Goal: Obtain resource: Download file/media

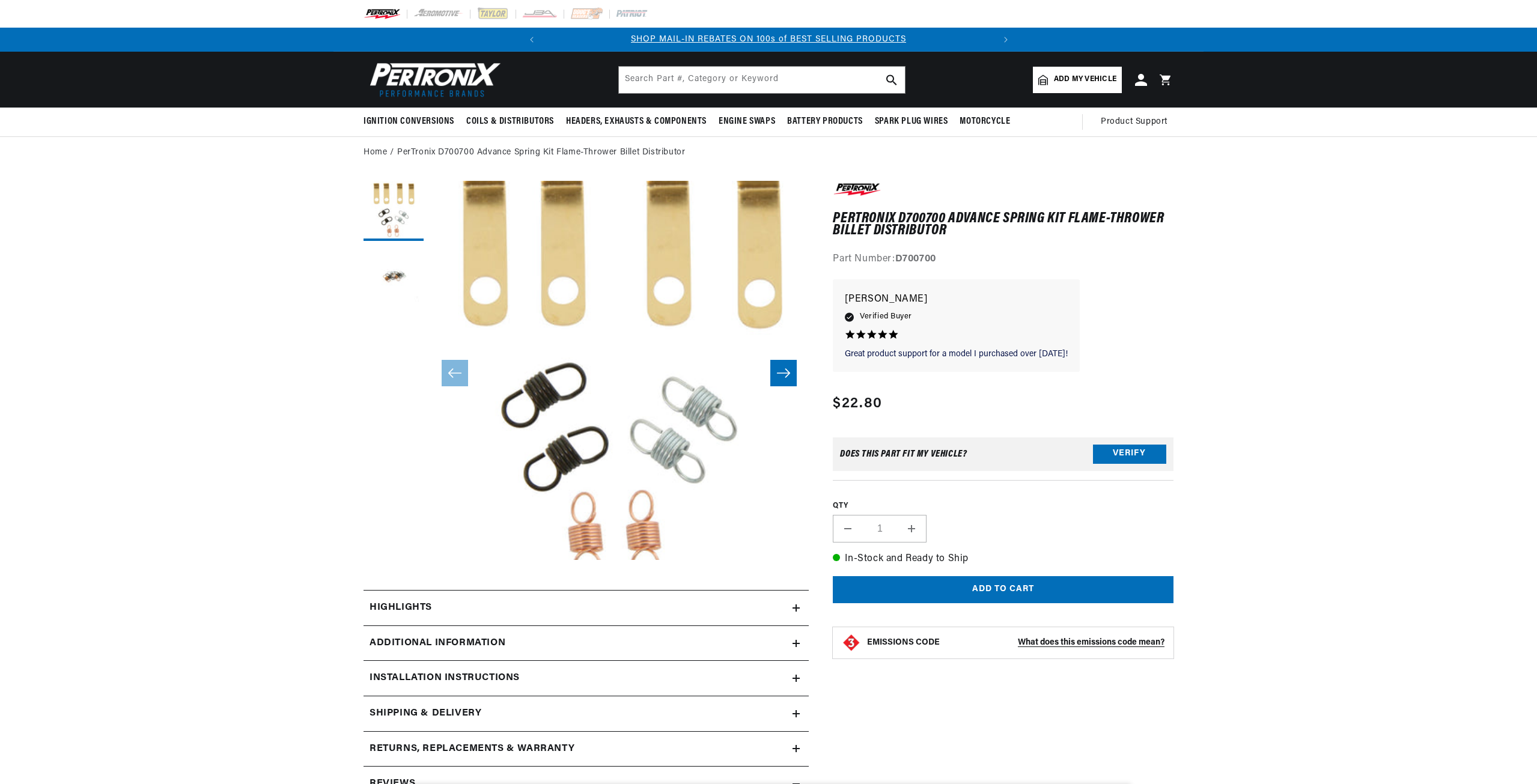
click at [248, 555] on section "7 Reviews" at bounding box center [768, 678] width 1537 height 1019
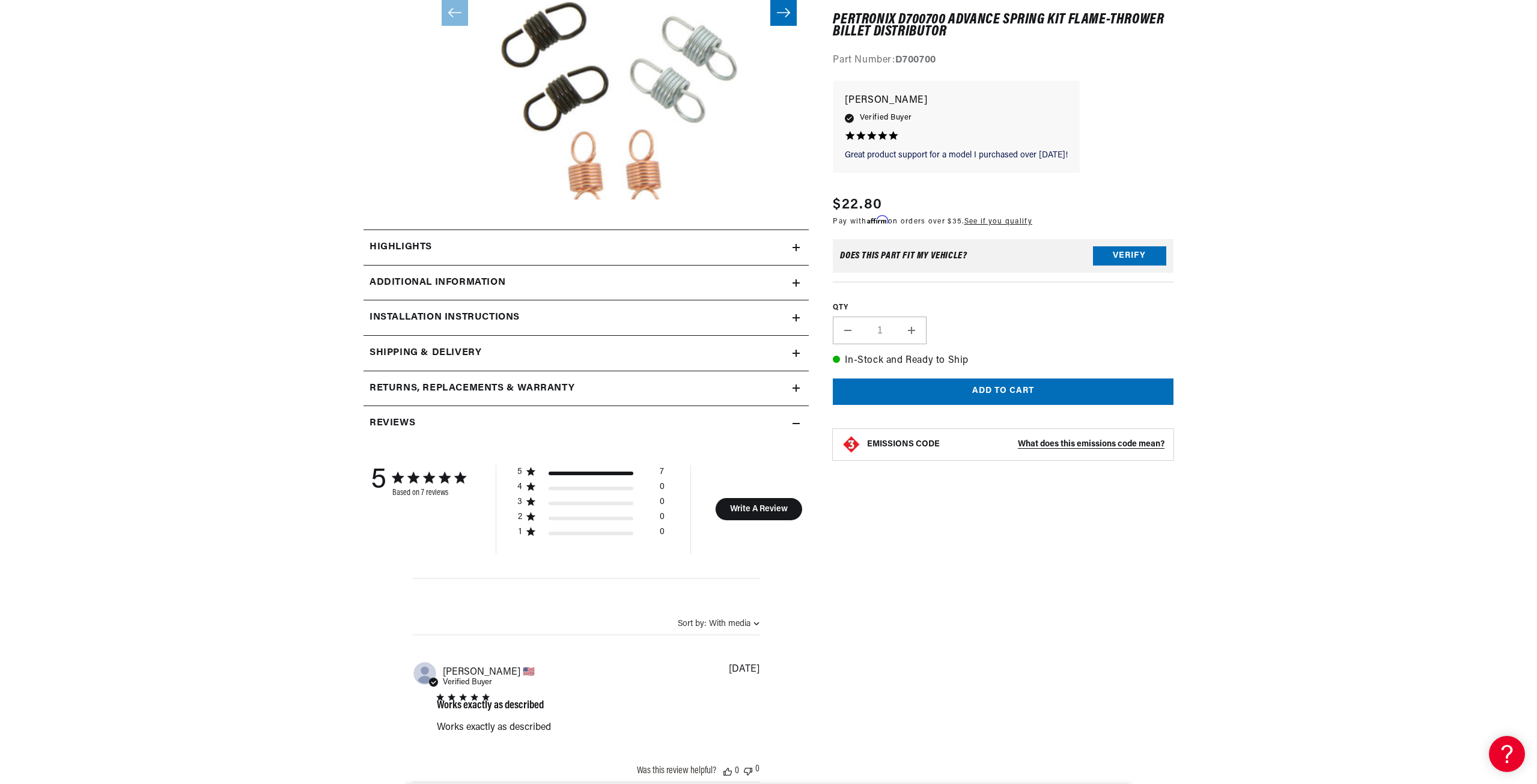
click at [483, 284] on h2 "Additional Information" at bounding box center [437, 283] width 136 height 16
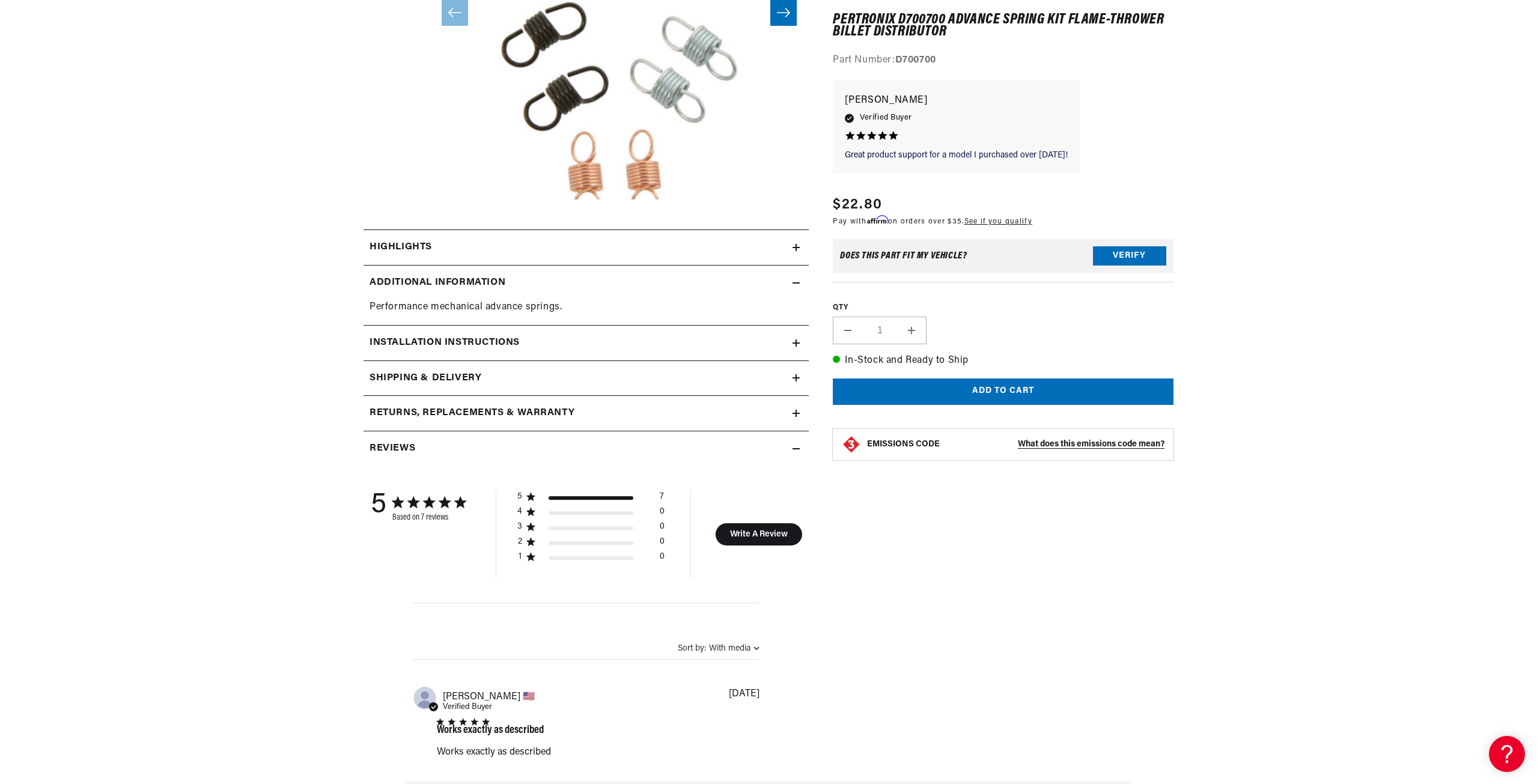
click at [483, 284] on h2 "Additional Information" at bounding box center [437, 283] width 136 height 16
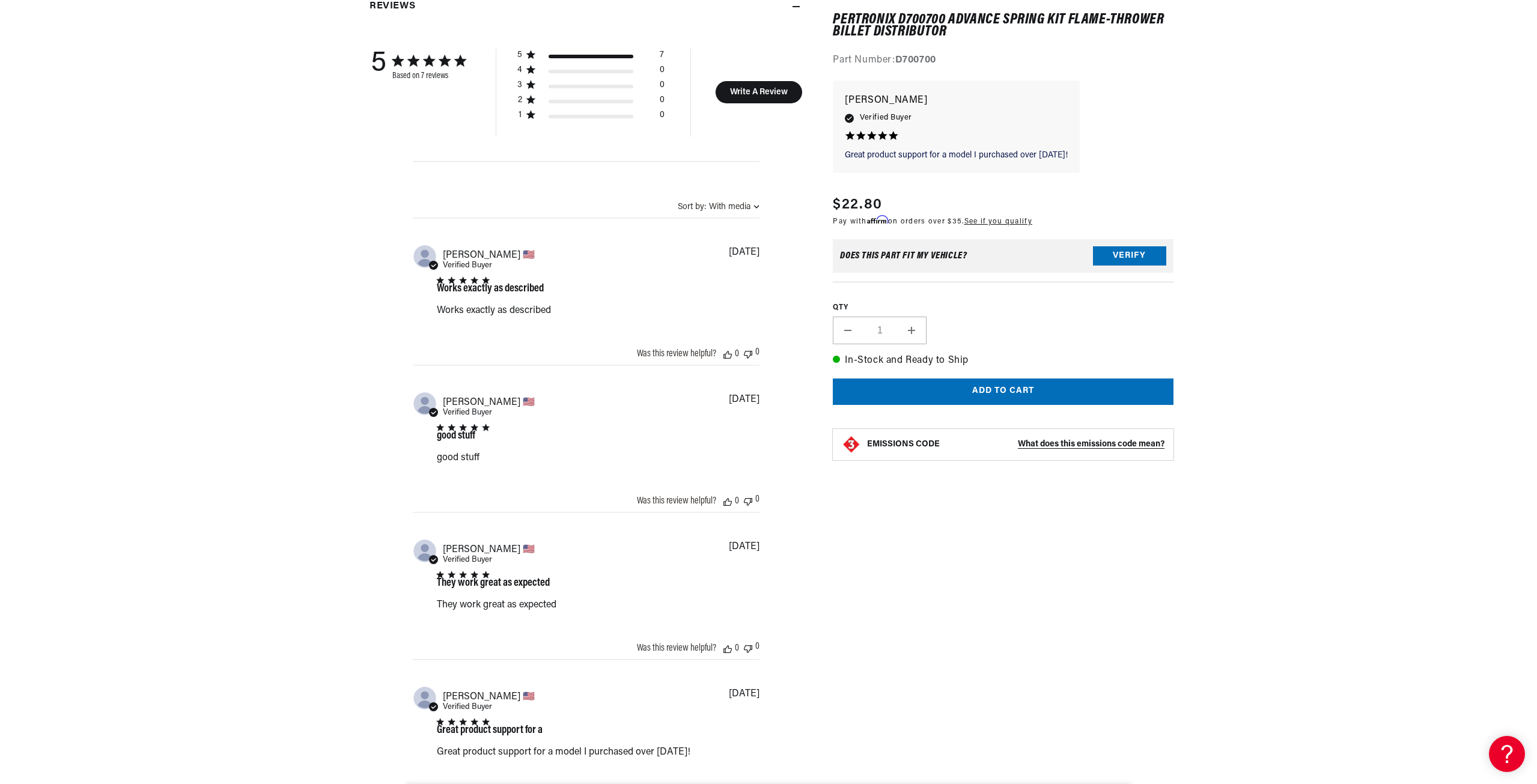
scroll to position [781, 0]
click at [153, 537] on section "7 Reviews" at bounding box center [768, 243] width 1537 height 1712
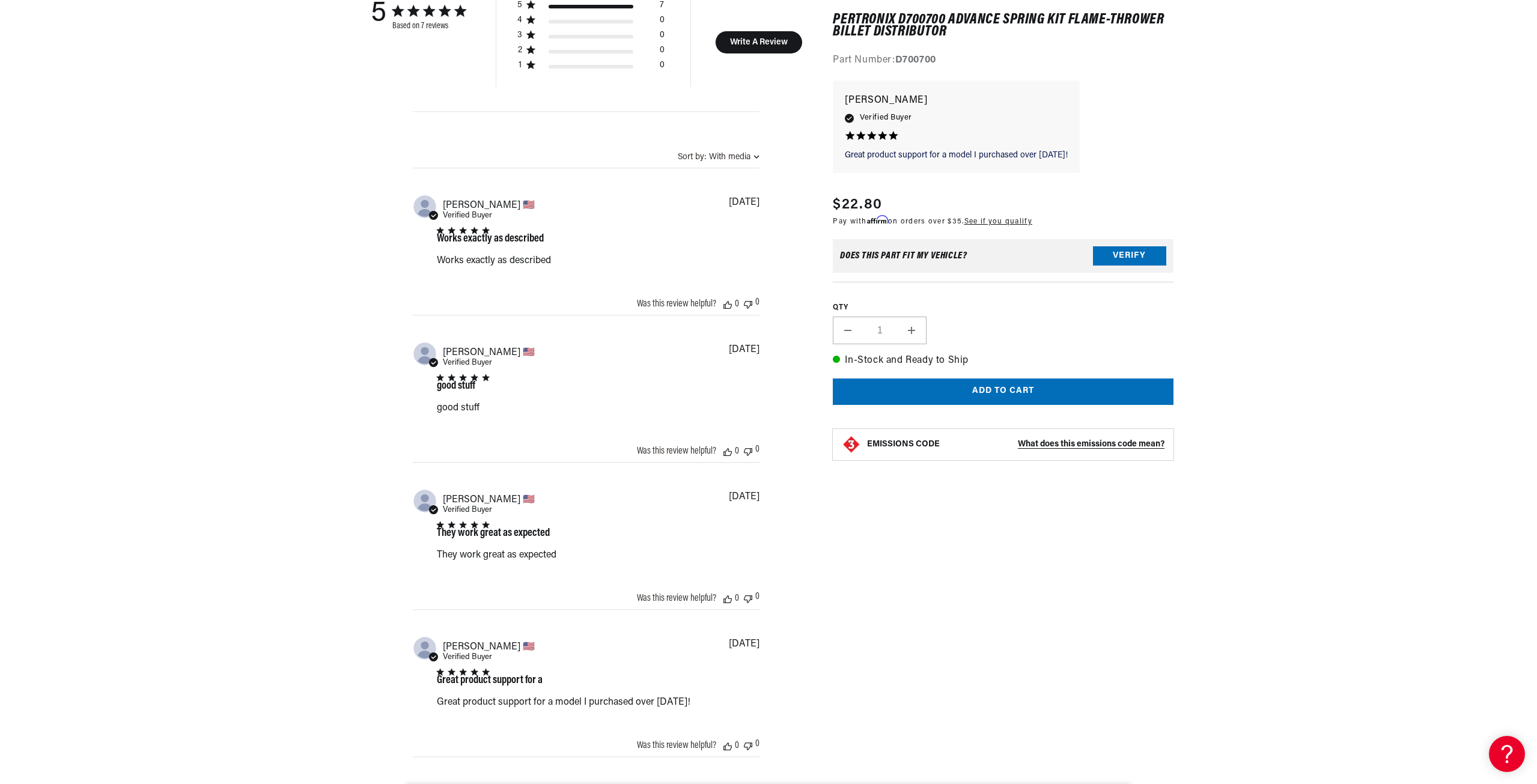
scroll to position [1022, 0]
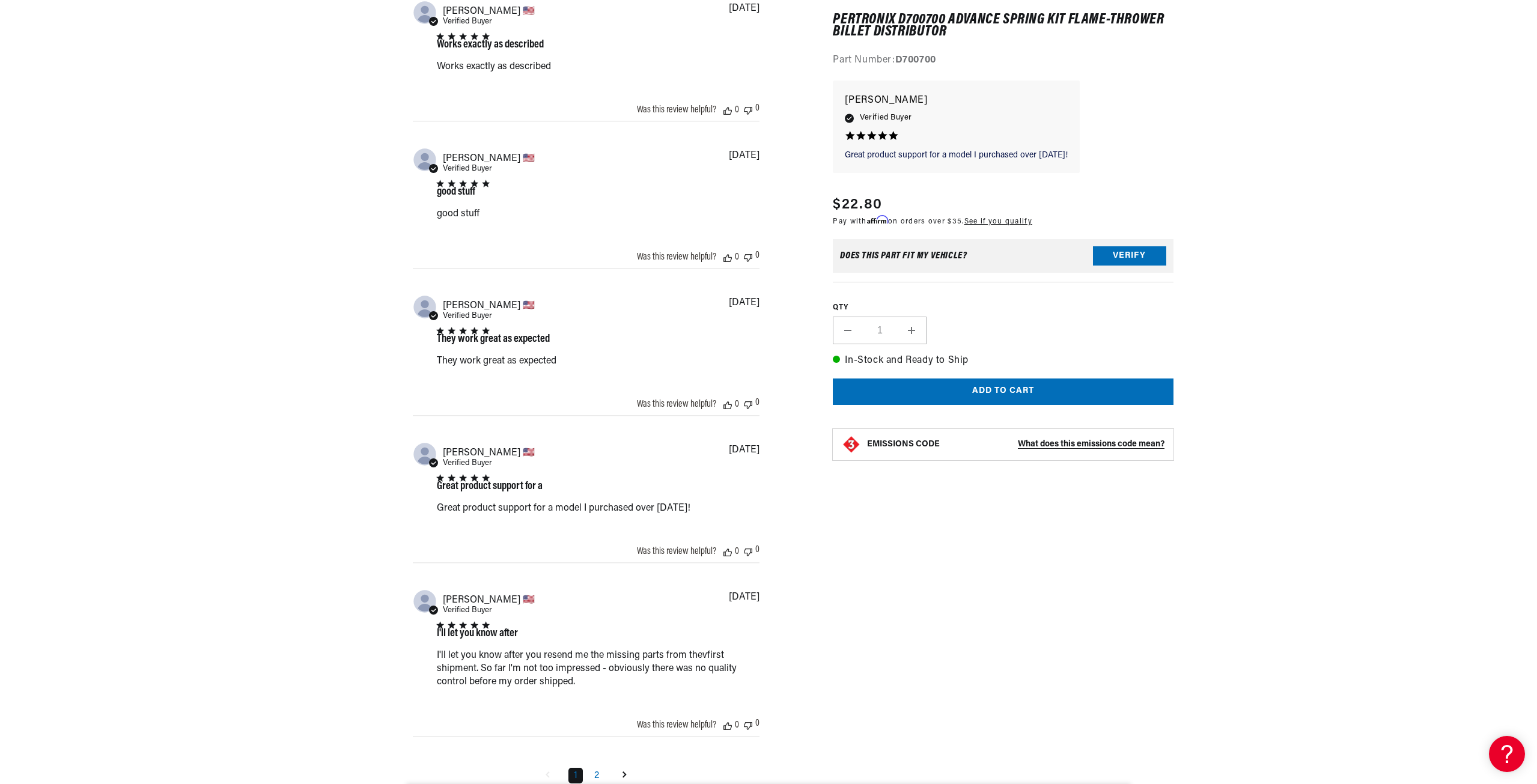
click at [176, 513] on section "7 Reviews" at bounding box center [768, 3] width 1537 height 1712
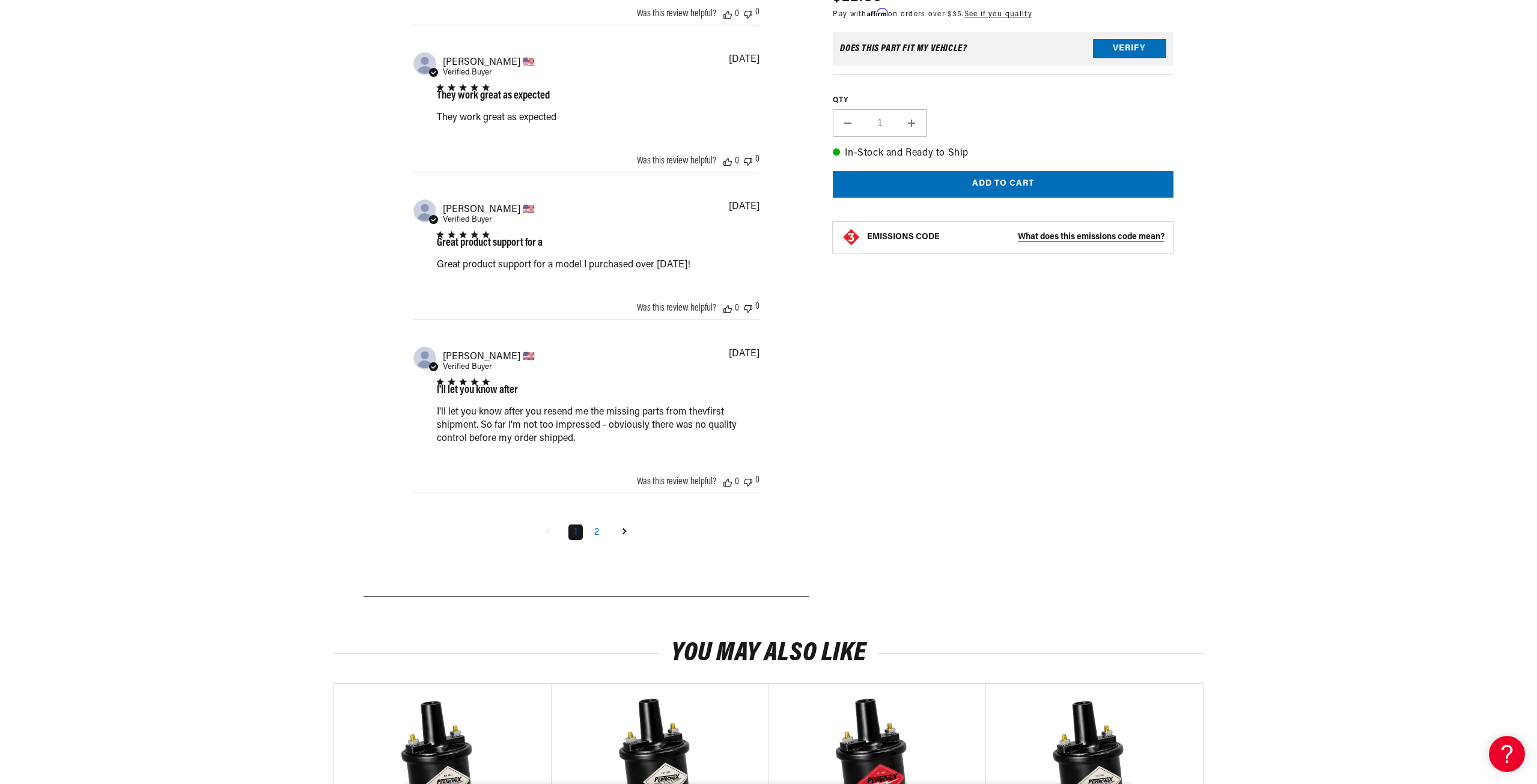
scroll to position [1502, 0]
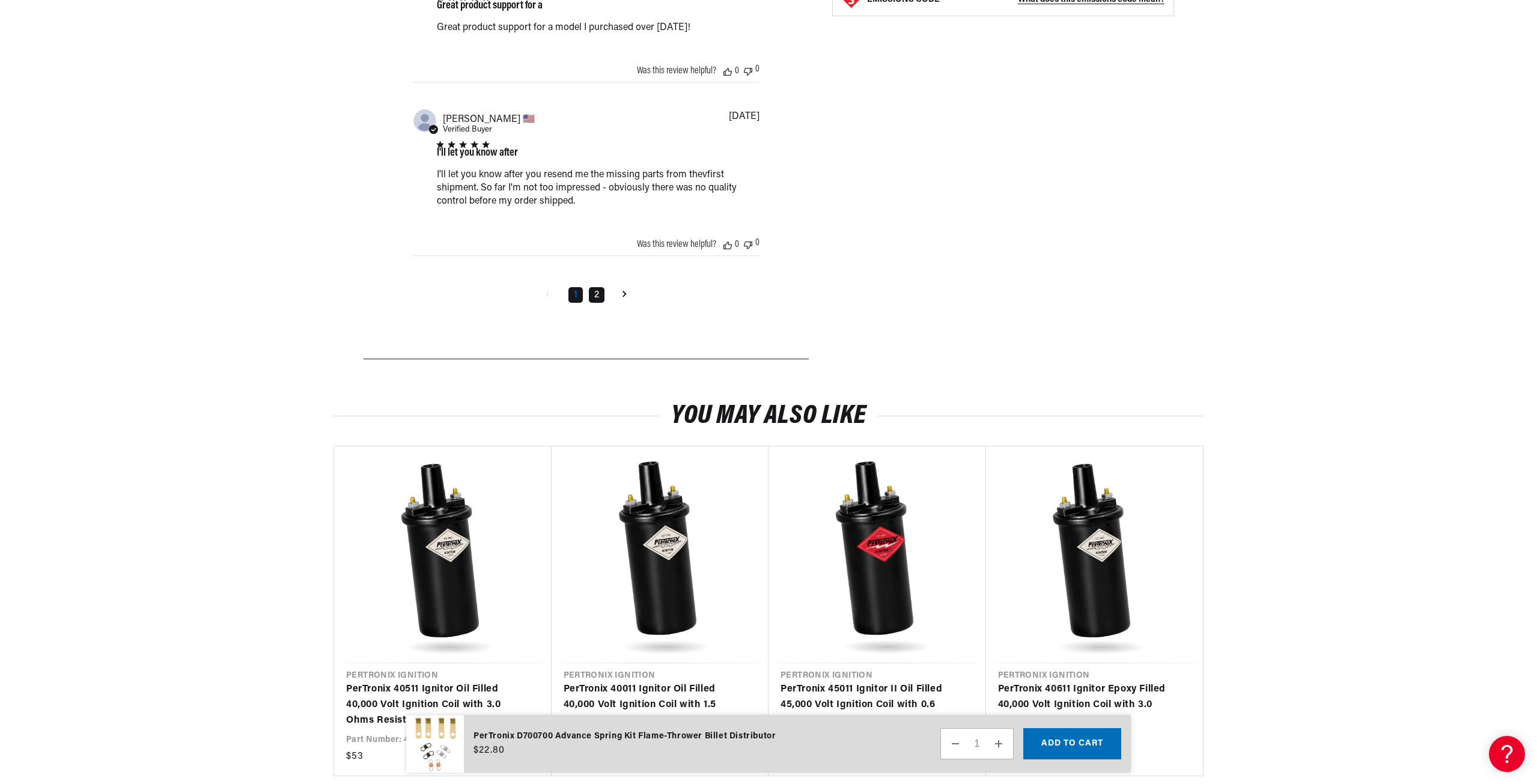
click at [594, 297] on link "2" at bounding box center [596, 295] width 16 height 16
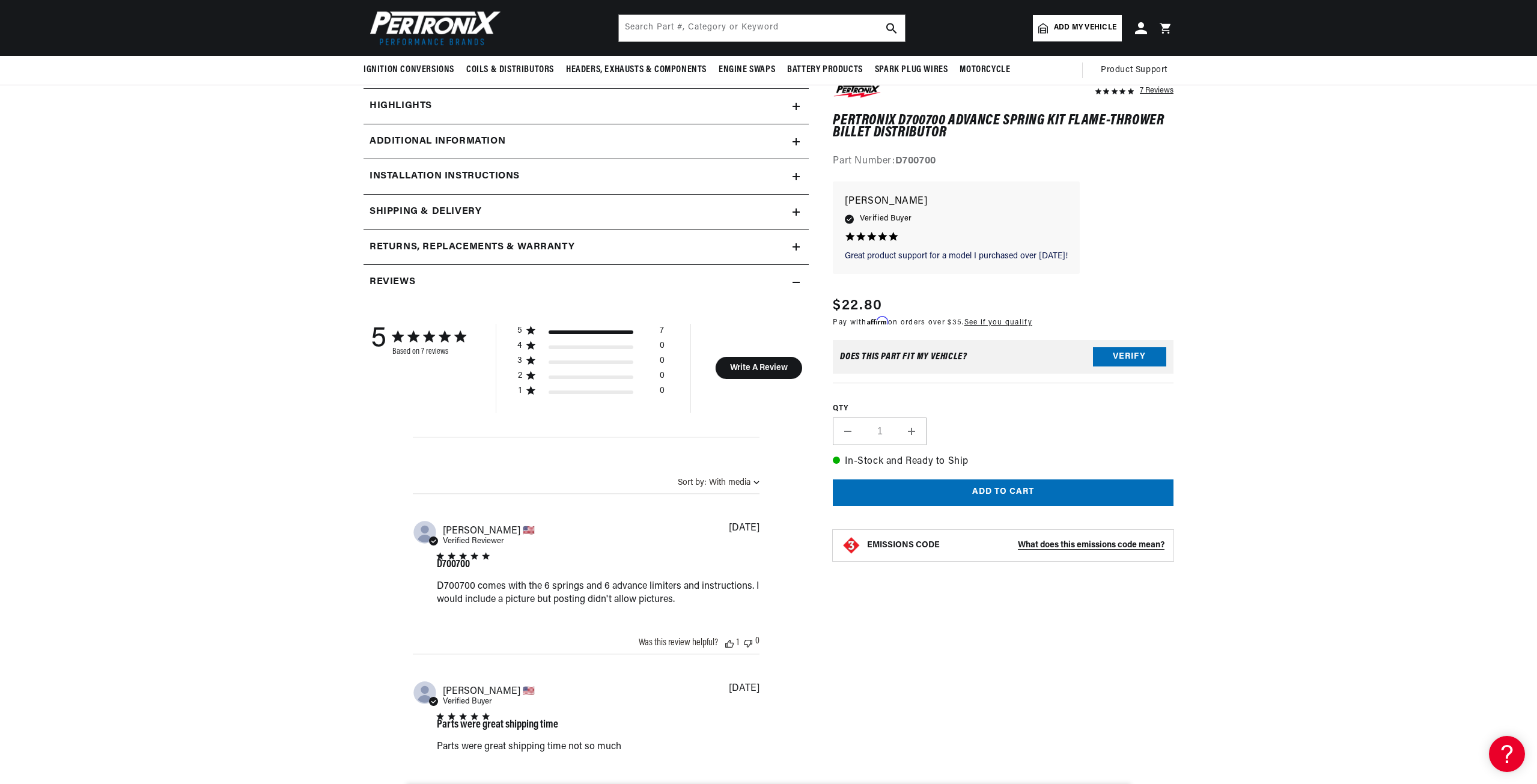
scroll to position [157, 0]
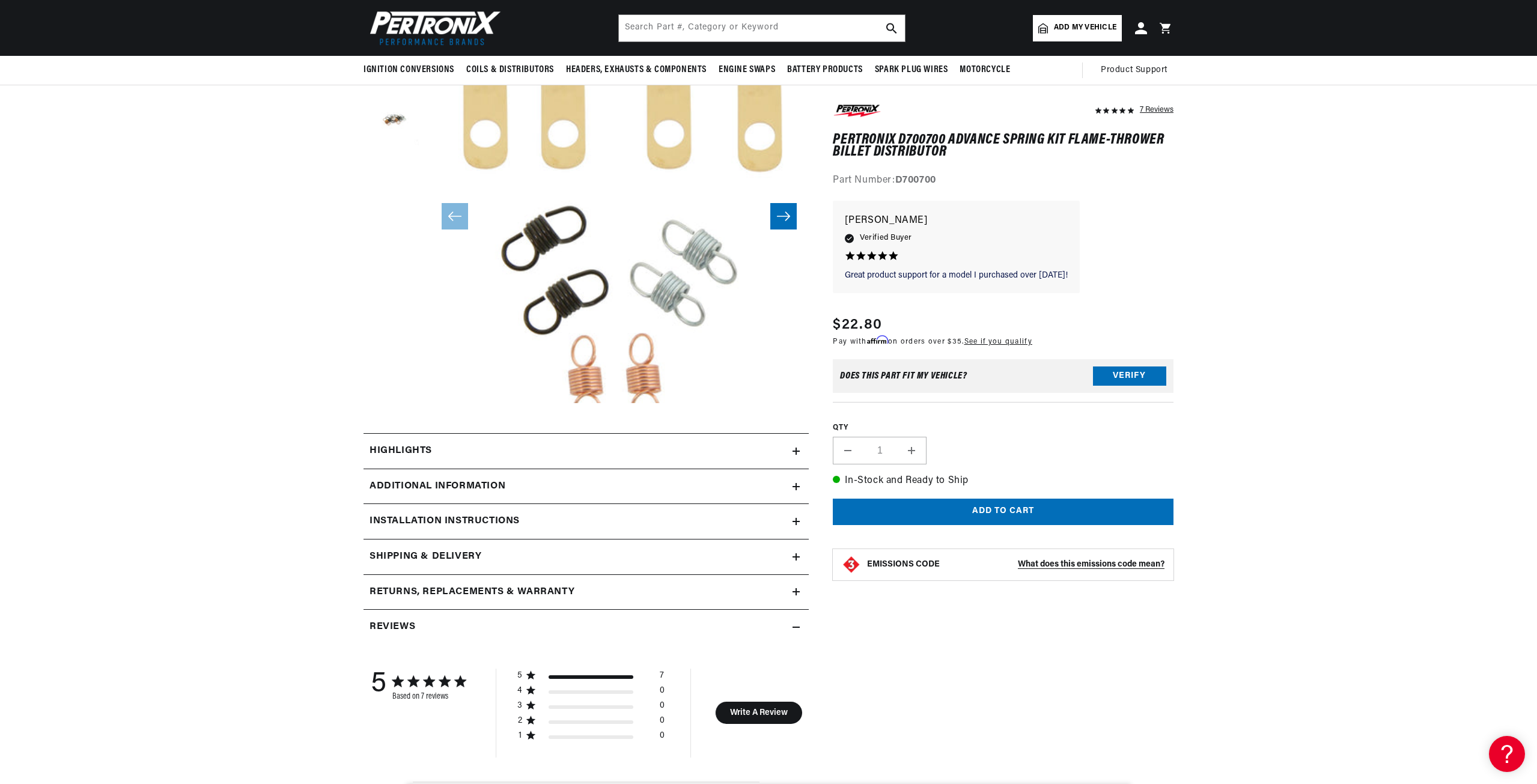
click at [496, 483] on h2 "Additional Information" at bounding box center [437, 486] width 136 height 16
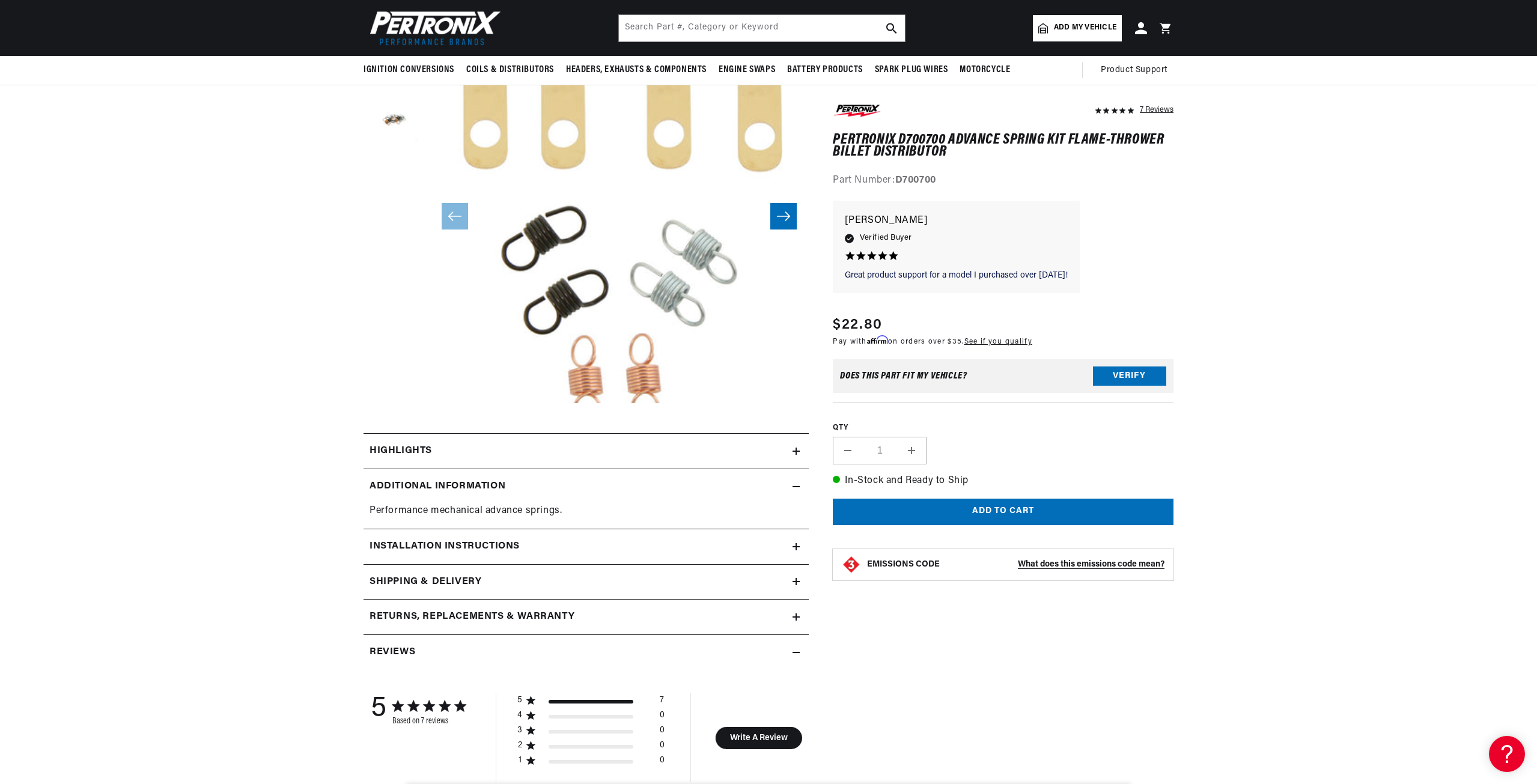
click at [496, 484] on h2 "Additional Information" at bounding box center [437, 486] width 136 height 16
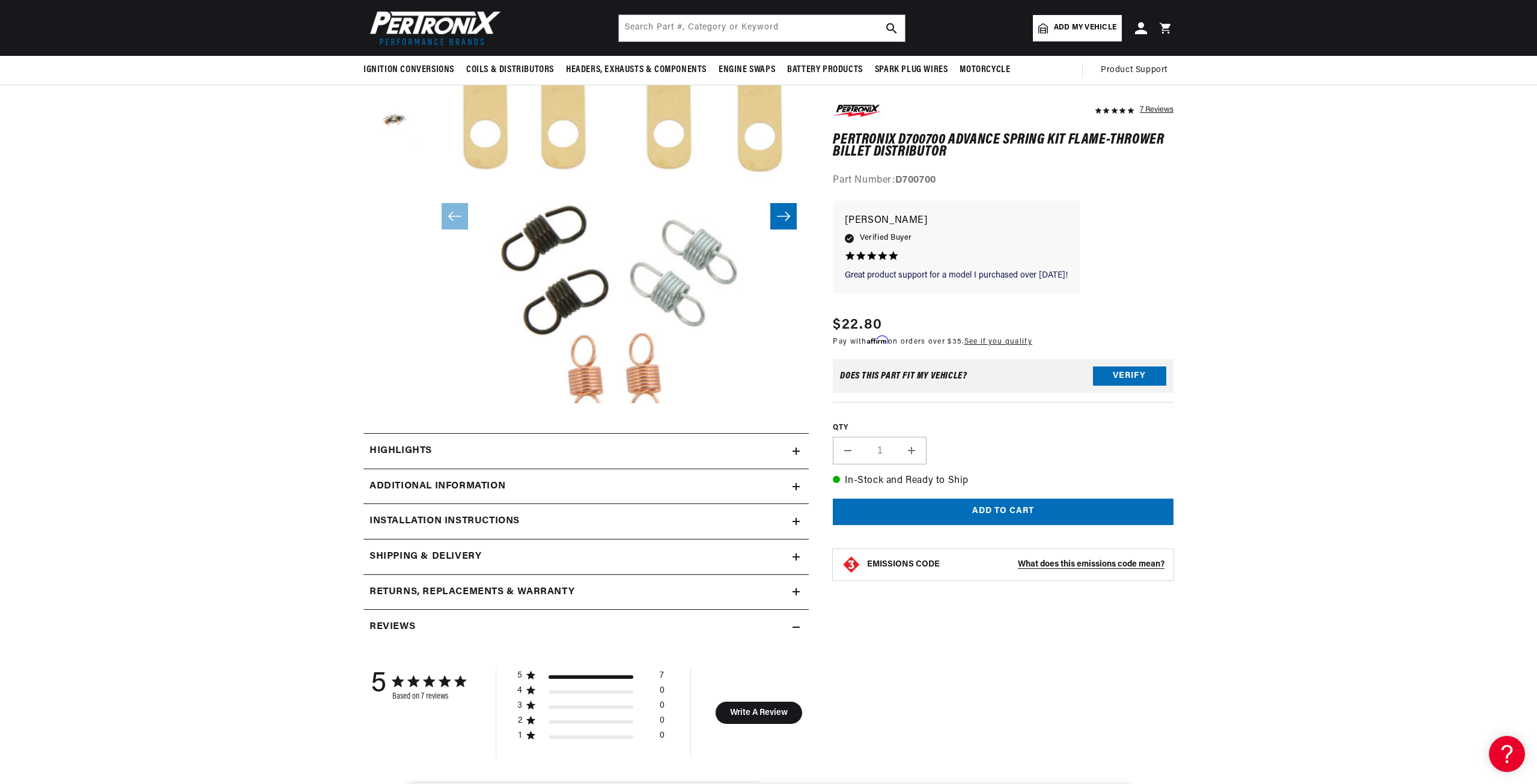
scroll to position [0, 449]
click at [498, 519] on h2 "Installation instructions" at bounding box center [445, 521] width 150 height 16
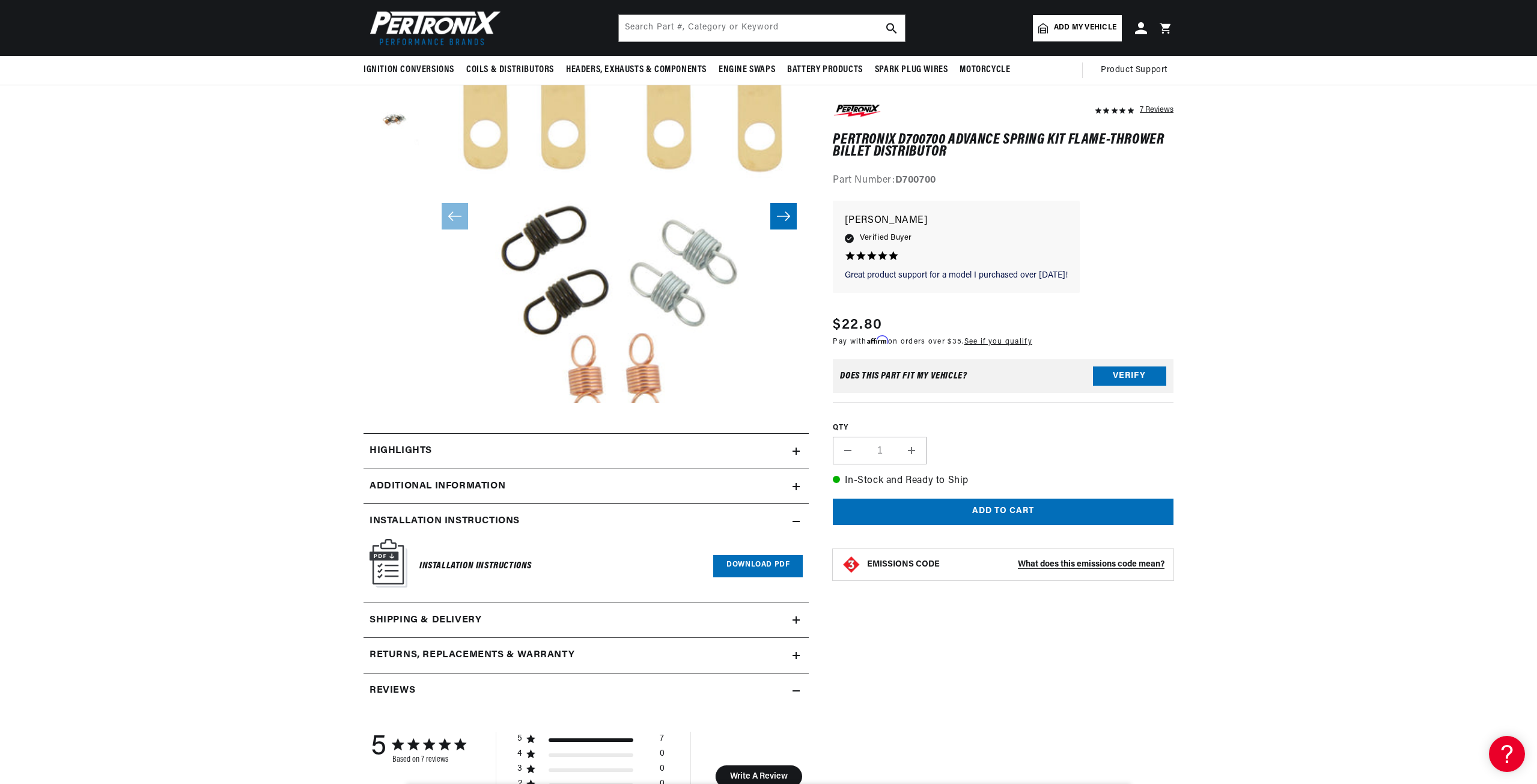
click at [745, 561] on link "Download PDF" at bounding box center [758, 567] width 89 height 22
